Goal: Information Seeking & Learning: Learn about a topic

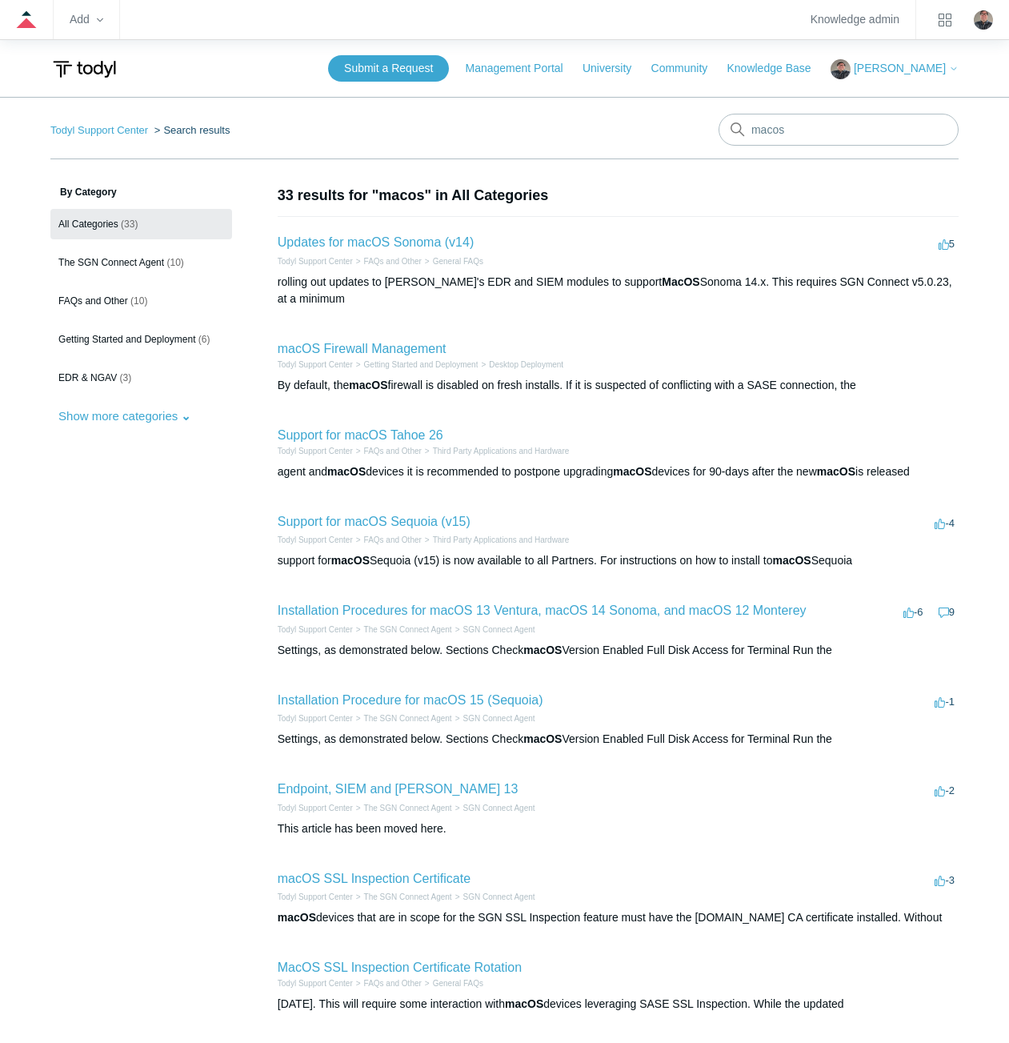
scroll to position [80, 0]
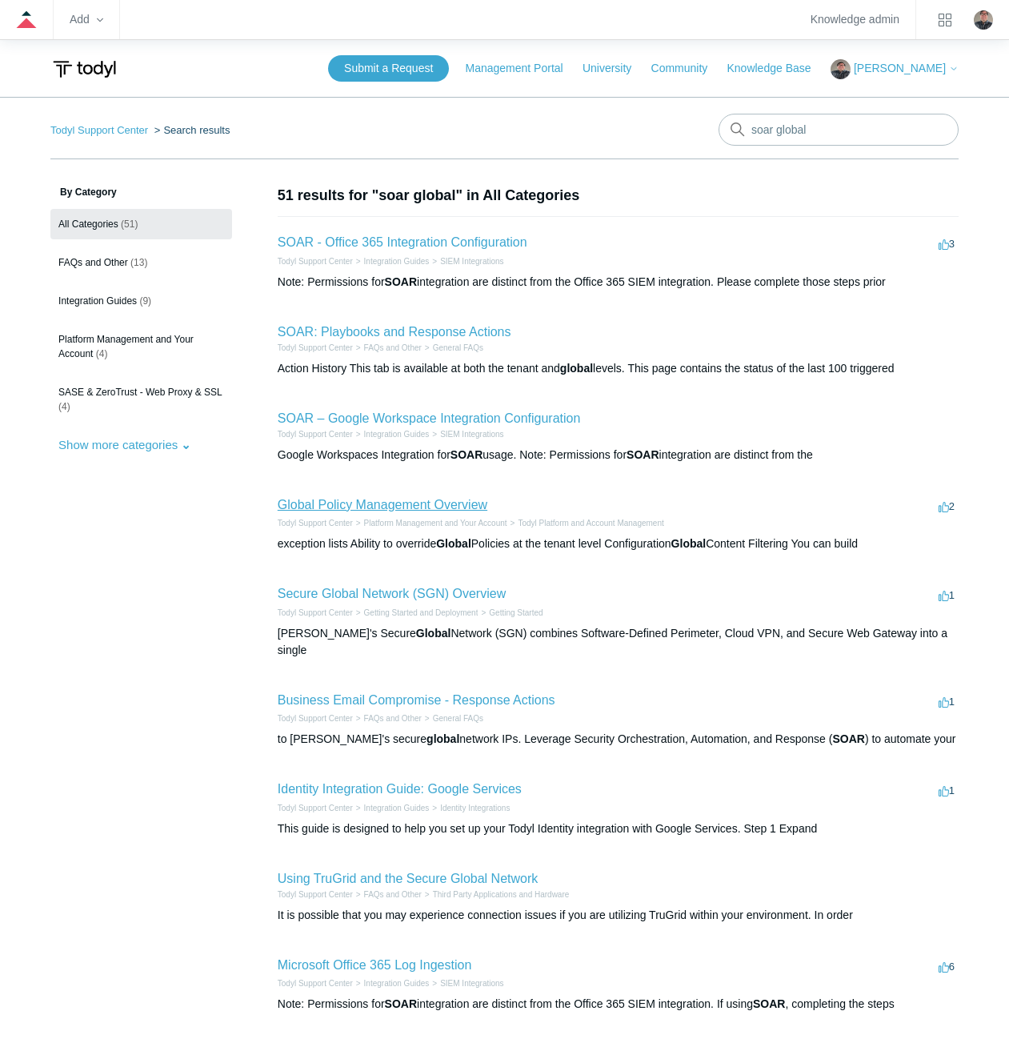
click at [350, 503] on link "Global Policy Management Overview" at bounding box center [383, 505] width 210 height 14
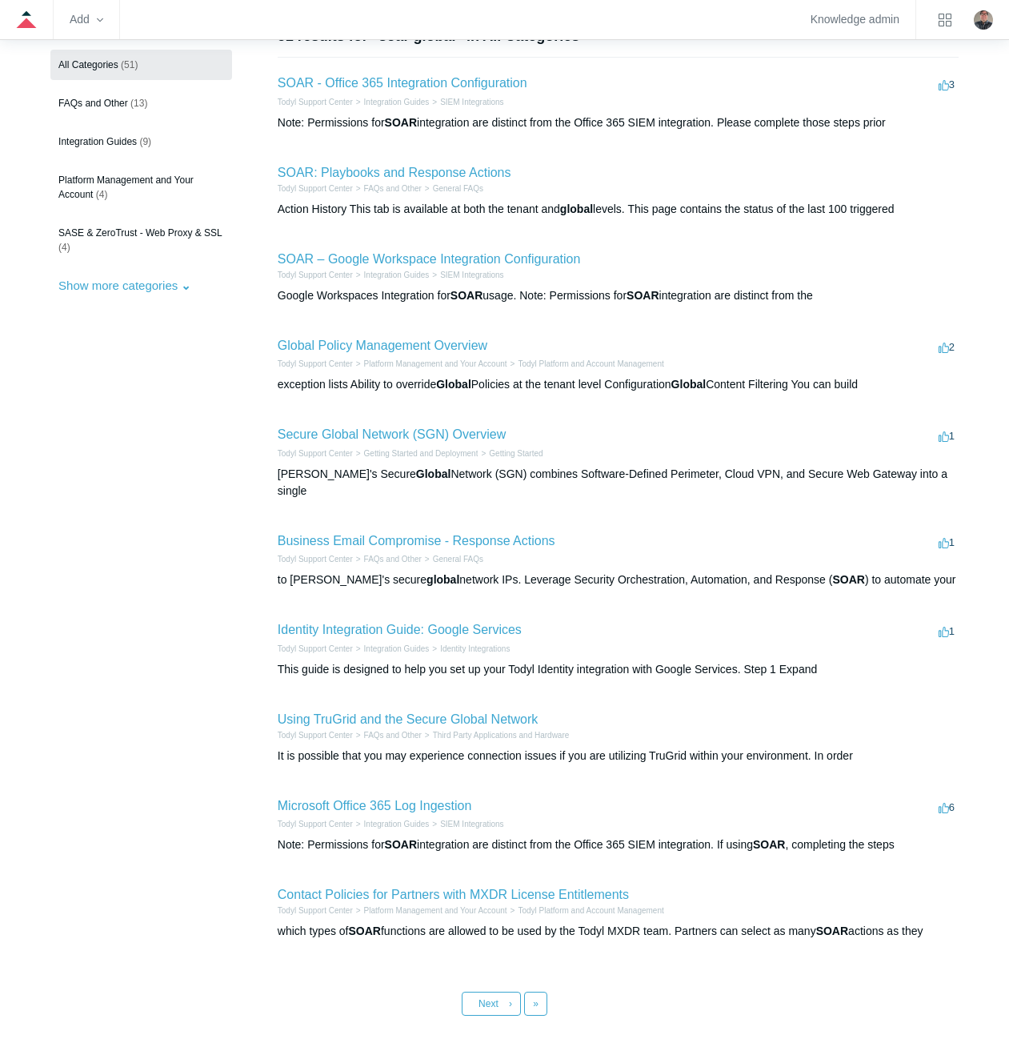
scroll to position [160, 0]
click at [540, 991] on link "Last »" at bounding box center [535, 1003] width 23 height 24
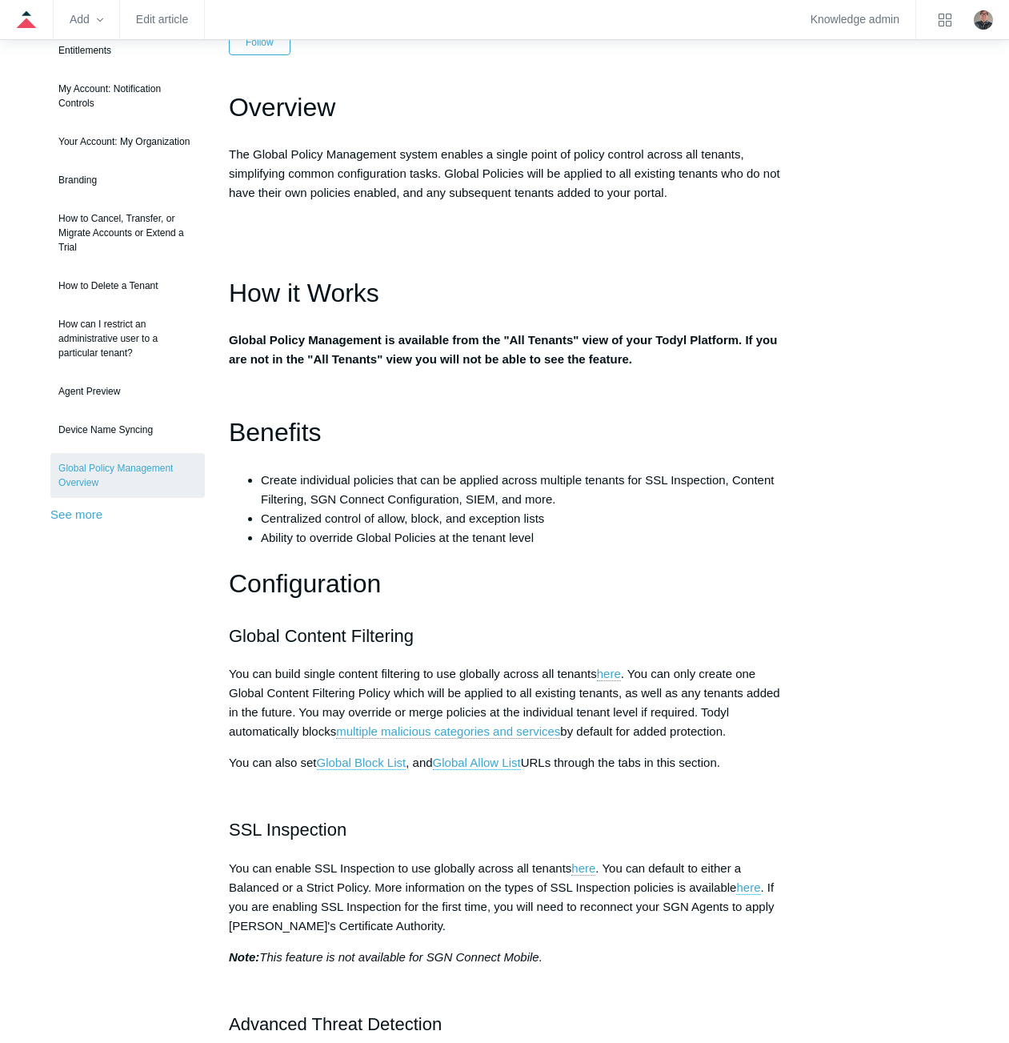
scroll to position [160, 0]
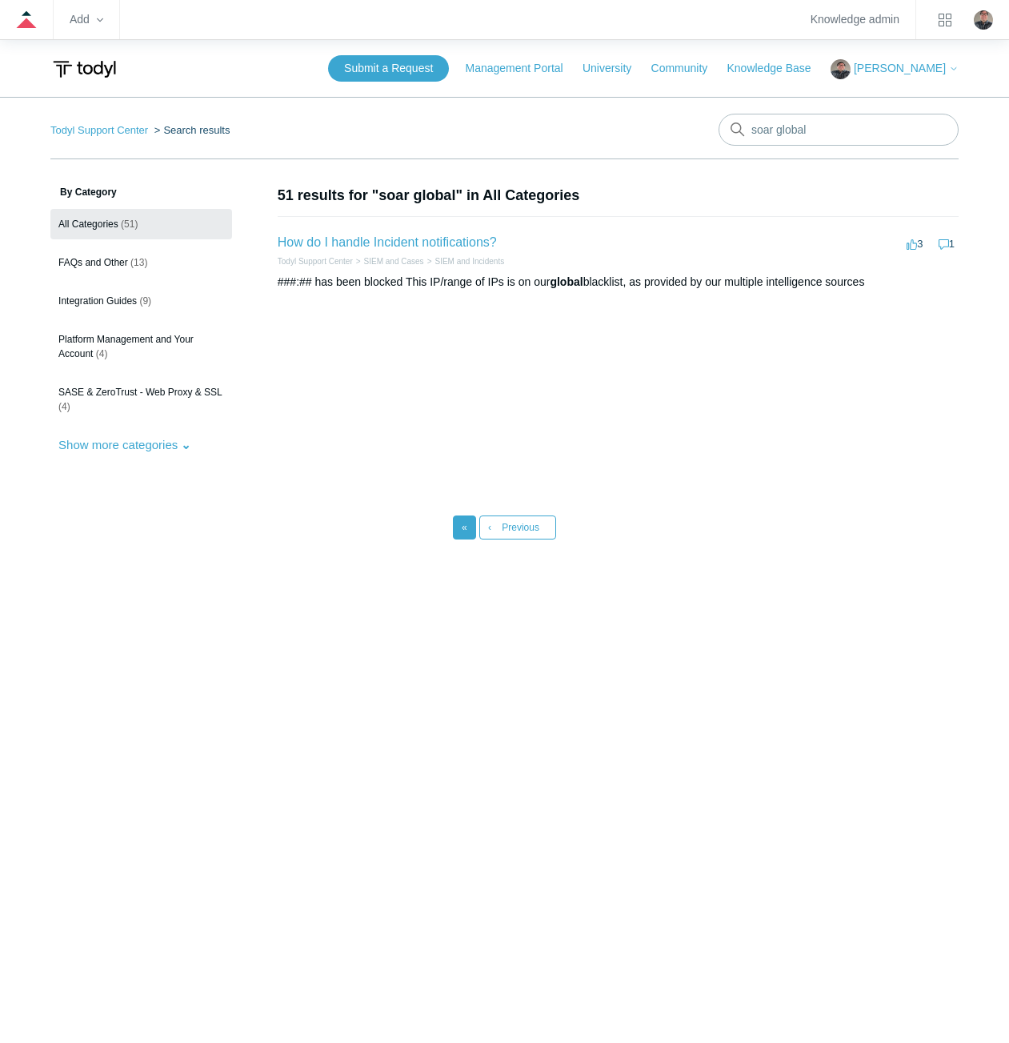
click at [470, 534] on link "« First" at bounding box center [464, 527] width 23 height 24
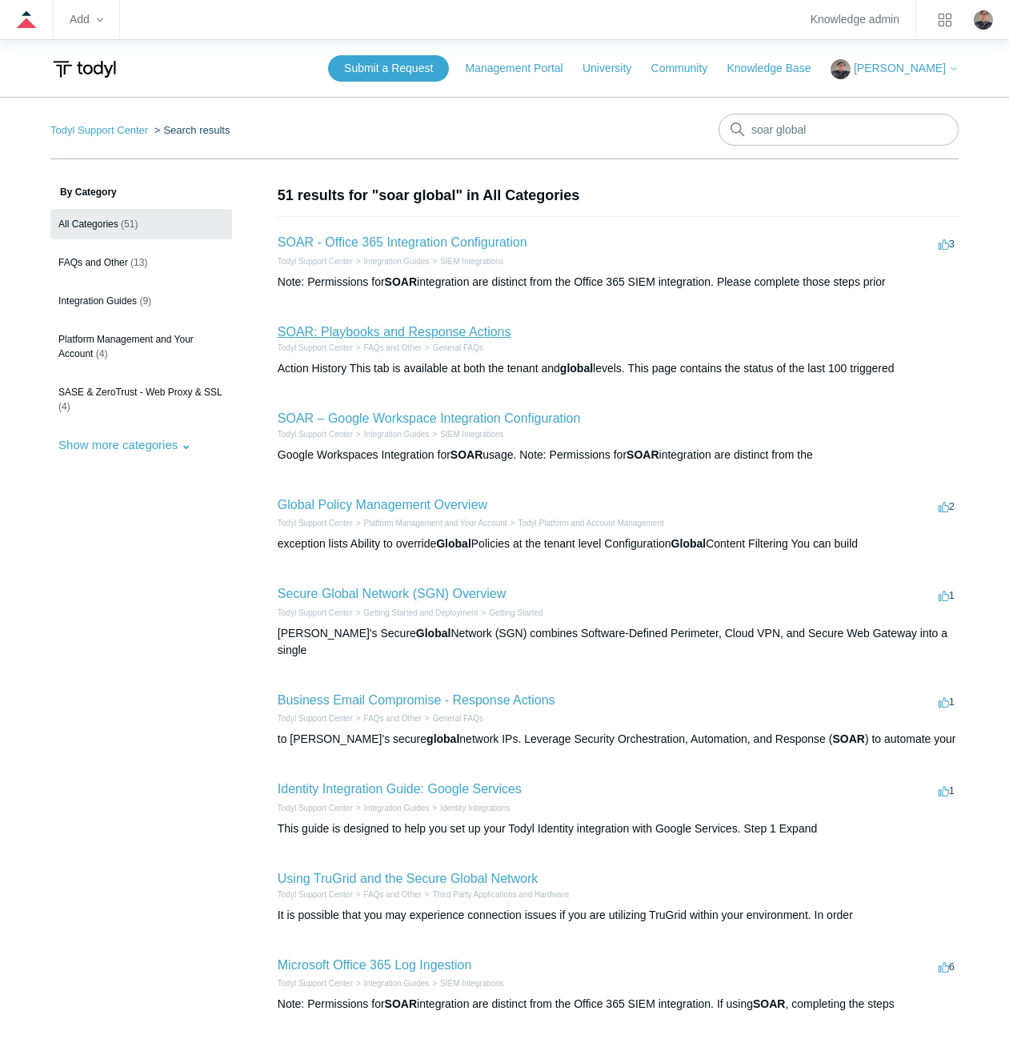
click at [473, 332] on link "SOAR: Playbooks and Response Actions" at bounding box center [395, 332] width 234 height 14
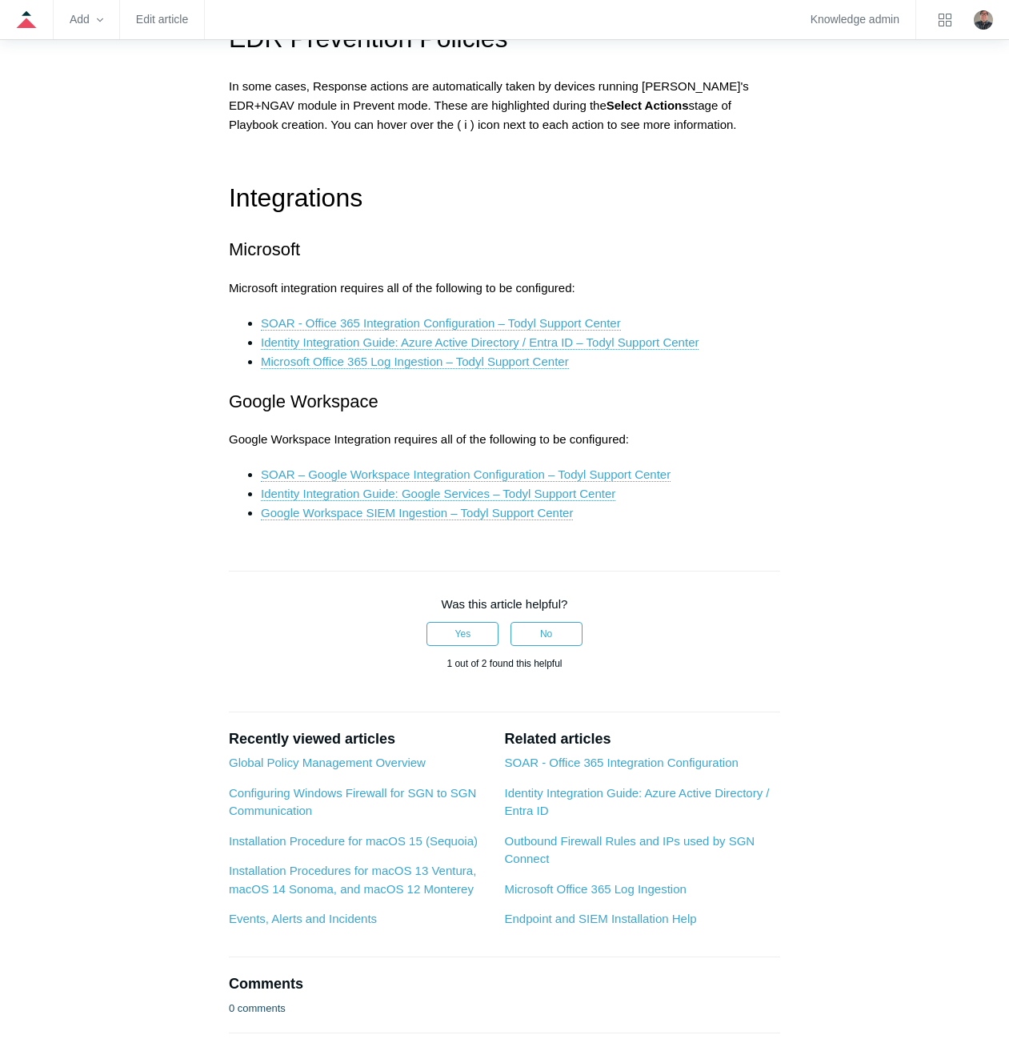
scroll to position [2451, 0]
